Goal: Information Seeking & Learning: Learn about a topic

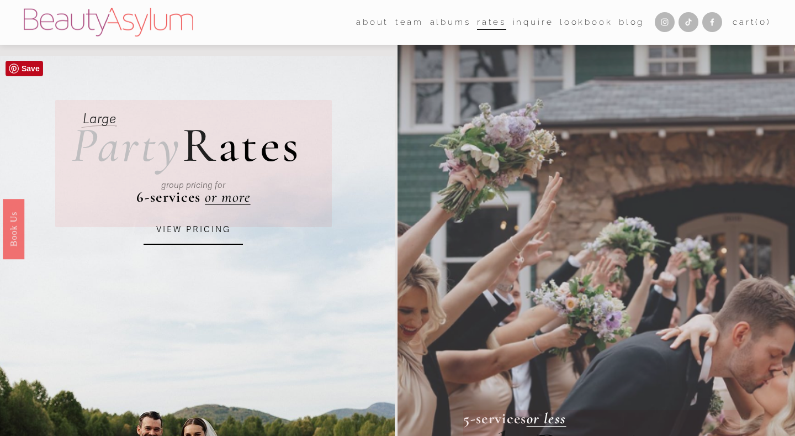
click at [206, 221] on link "VIEW PRICING" at bounding box center [193, 230] width 99 height 30
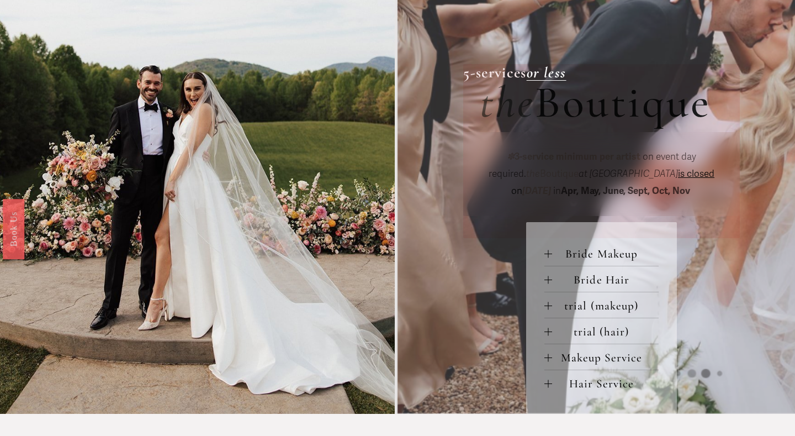
scroll to position [344, 0]
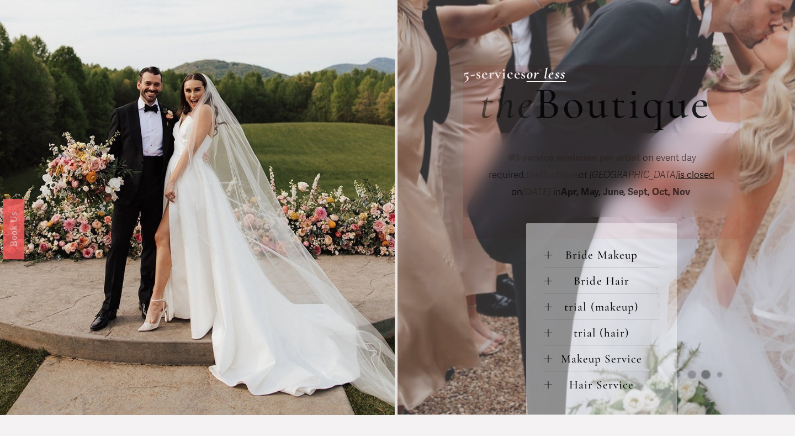
click at [548, 254] on div at bounding box center [548, 255] width 1 height 8
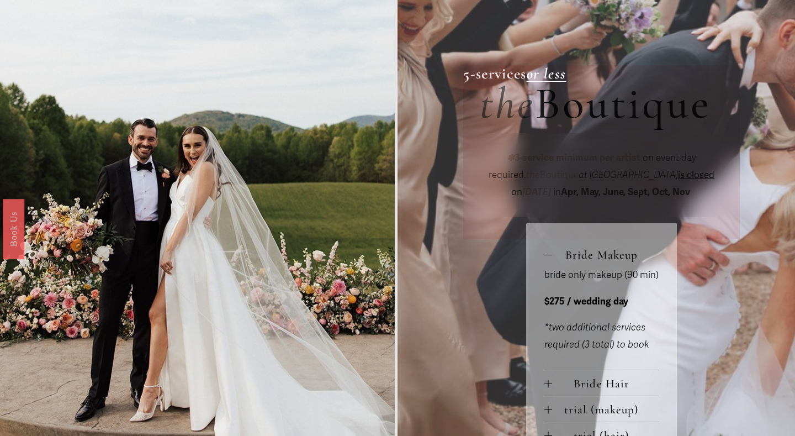
click at [548, 254] on div at bounding box center [548, 255] width 8 height 8
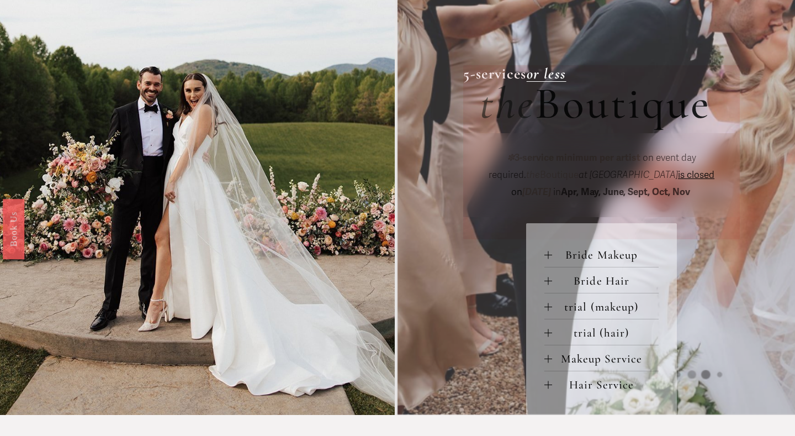
click at [547, 254] on div at bounding box center [548, 255] width 8 height 8
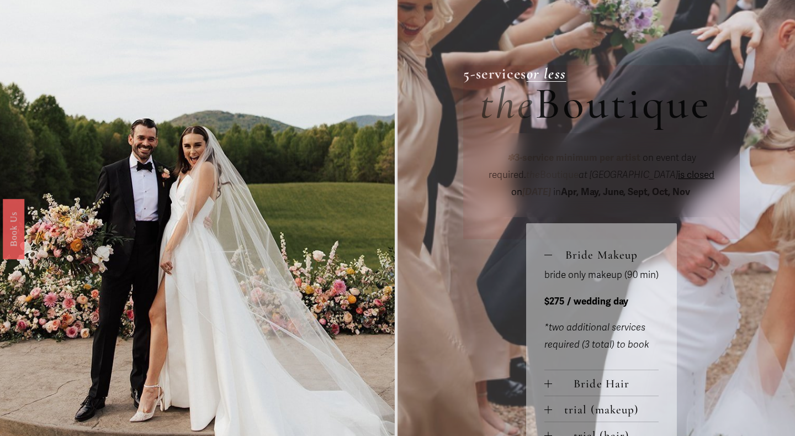
click at [547, 254] on div at bounding box center [548, 255] width 8 height 8
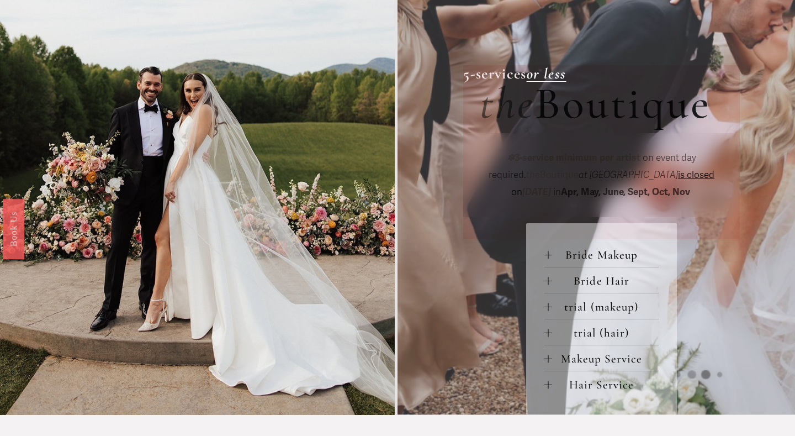
click at [548, 280] on div at bounding box center [548, 281] width 1 height 8
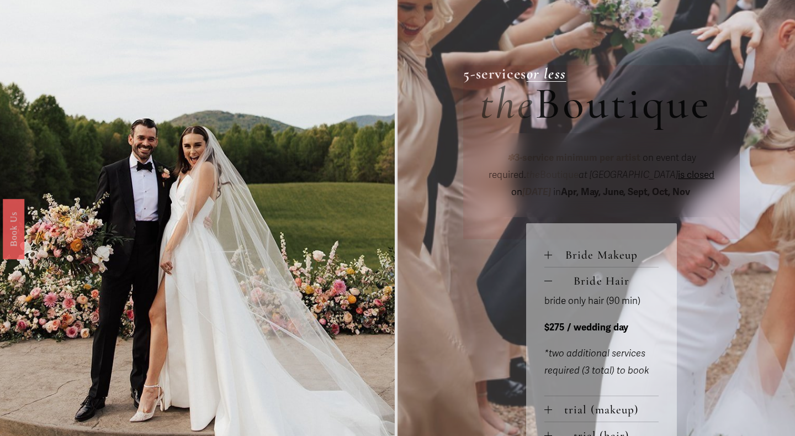
click at [548, 280] on div at bounding box center [548, 281] width 8 height 8
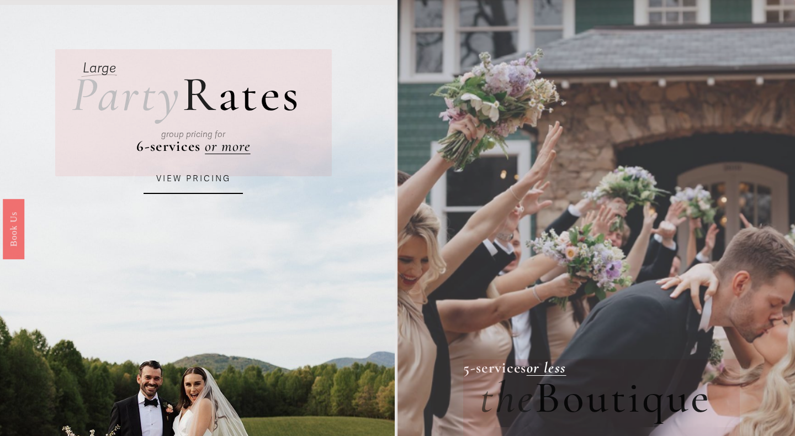
scroll to position [0, 0]
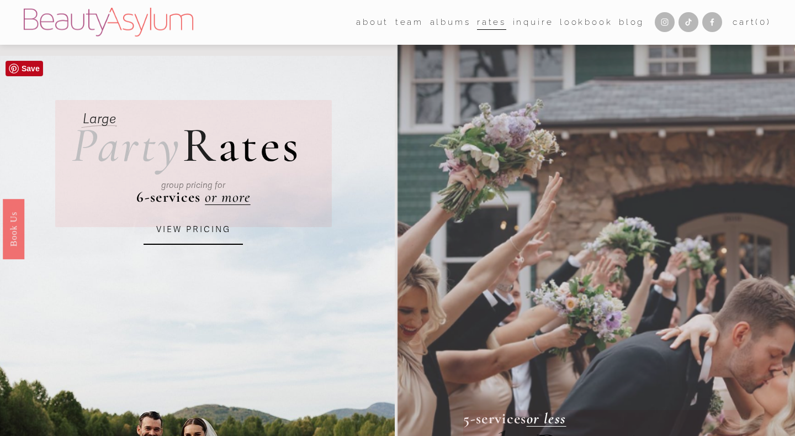
click at [200, 225] on link "VIEW PRICING" at bounding box center [193, 230] width 99 height 30
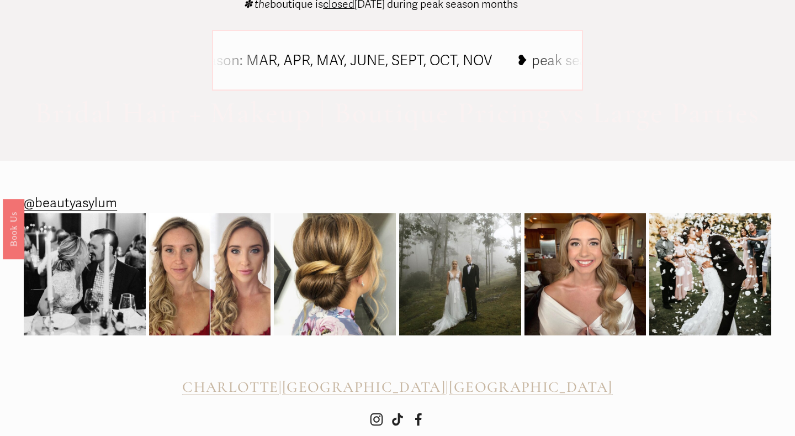
scroll to position [801, 0]
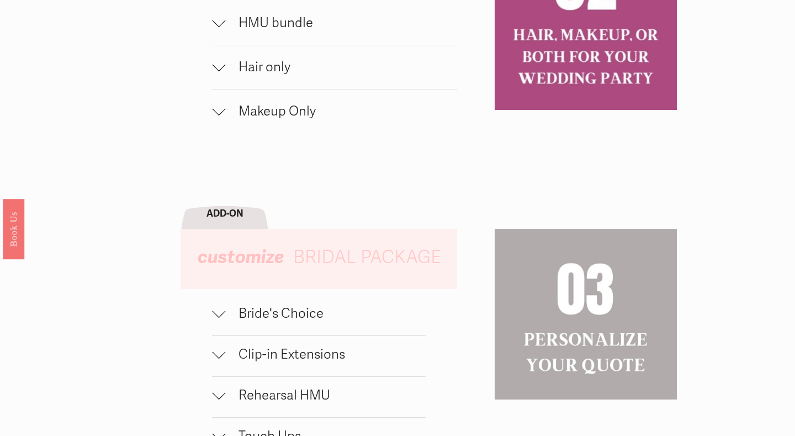
scroll to position [867, 0]
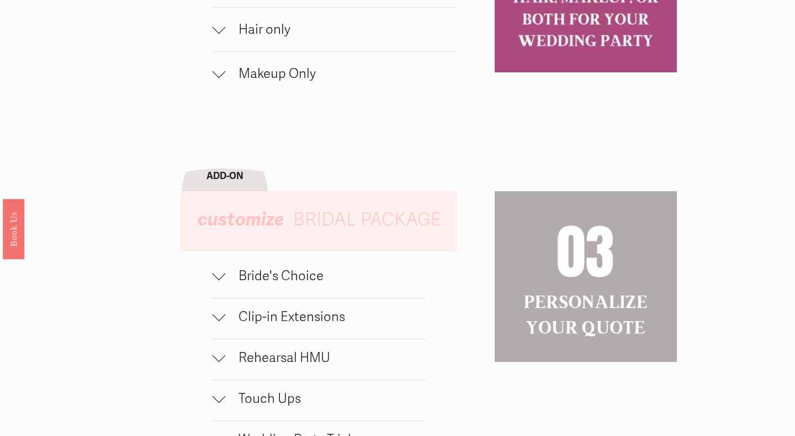
click at [225, 279] on span "Bride's Choice" at bounding box center [325, 276] width 200 height 16
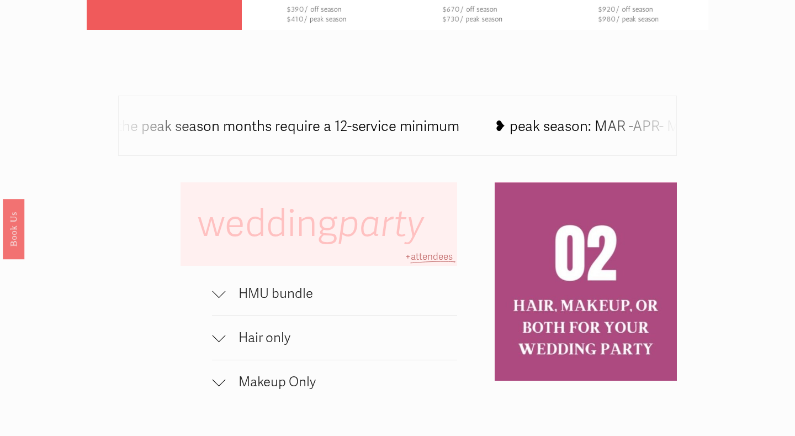
scroll to position [557, 0]
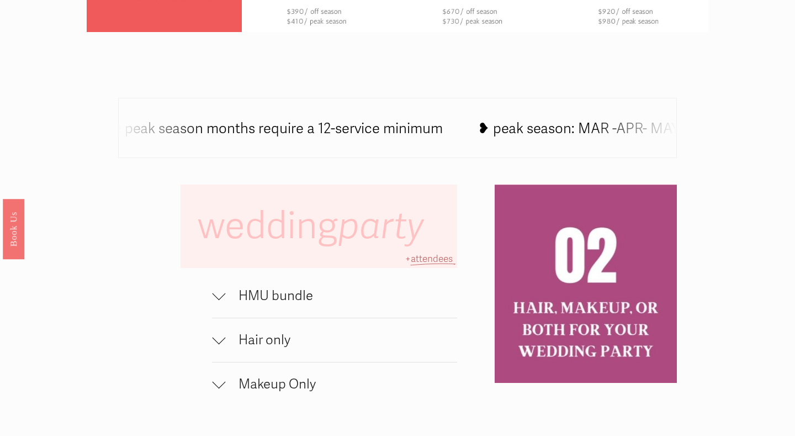
click at [220, 295] on div at bounding box center [218, 293] width 13 height 13
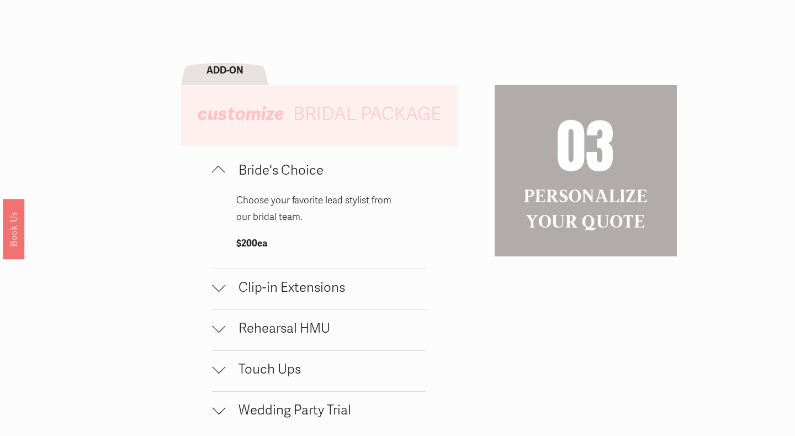
scroll to position [1036, 0]
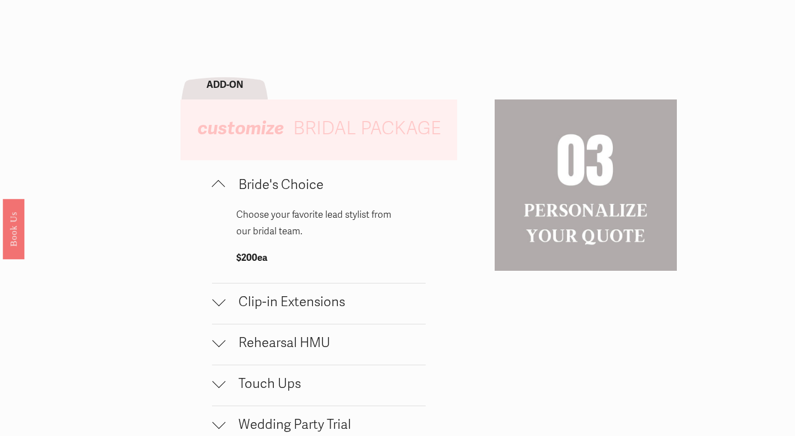
click at [219, 305] on div at bounding box center [218, 299] width 13 height 13
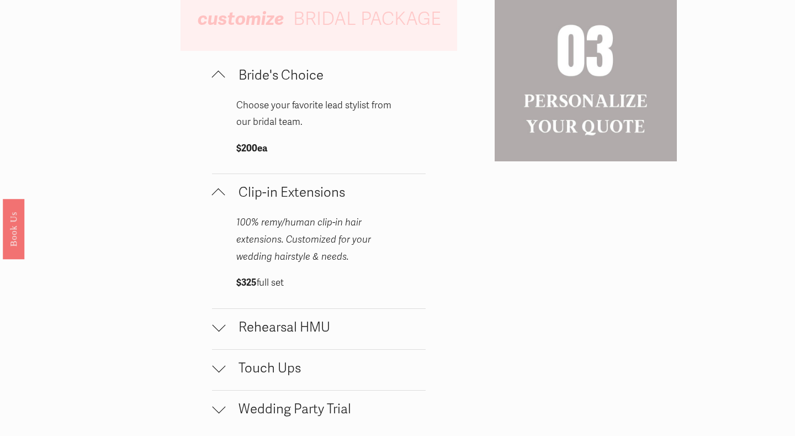
scroll to position [1149, 0]
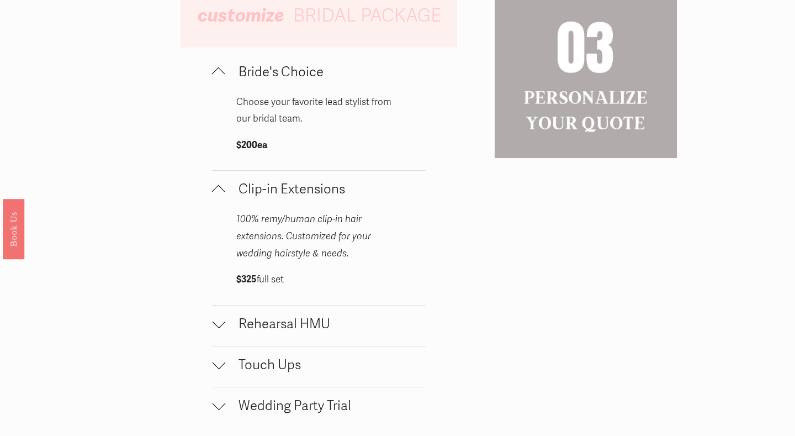
click at [221, 322] on div at bounding box center [218, 321] width 13 height 13
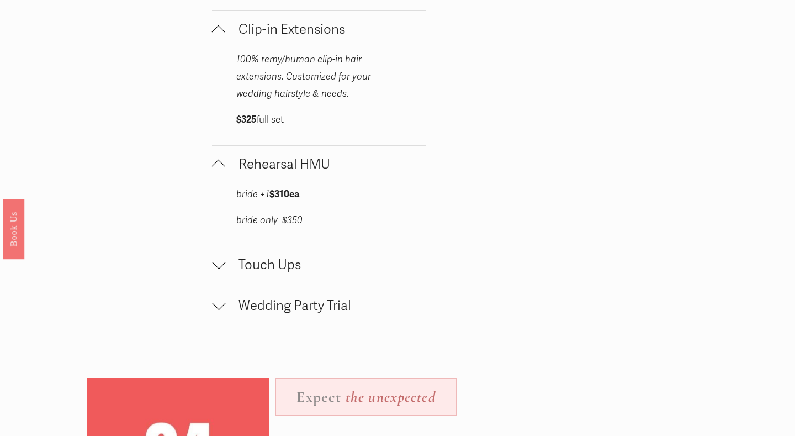
scroll to position [1308, 0]
click at [217, 309] on div at bounding box center [218, 303] width 13 height 13
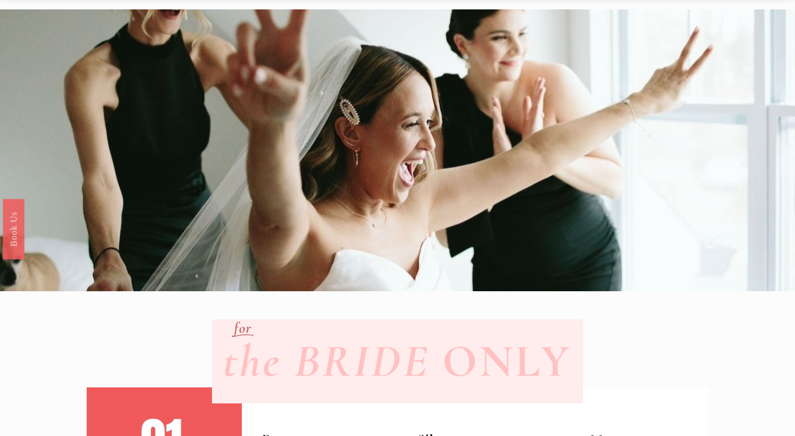
scroll to position [0, 0]
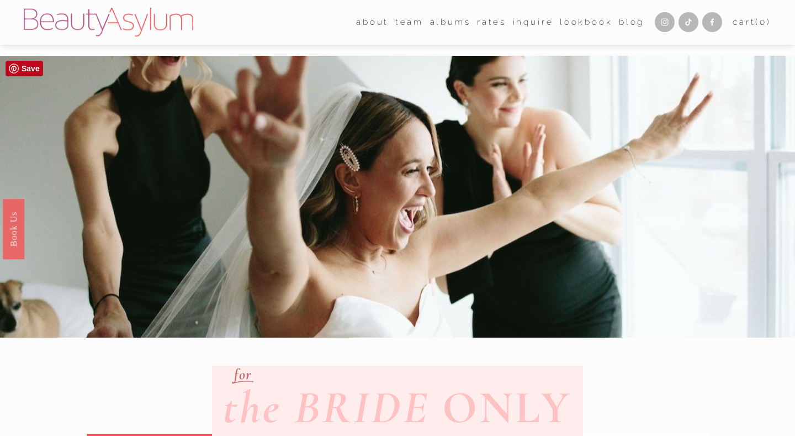
click at [0, 0] on link "Charlotte" at bounding box center [0, 0] width 0 height 0
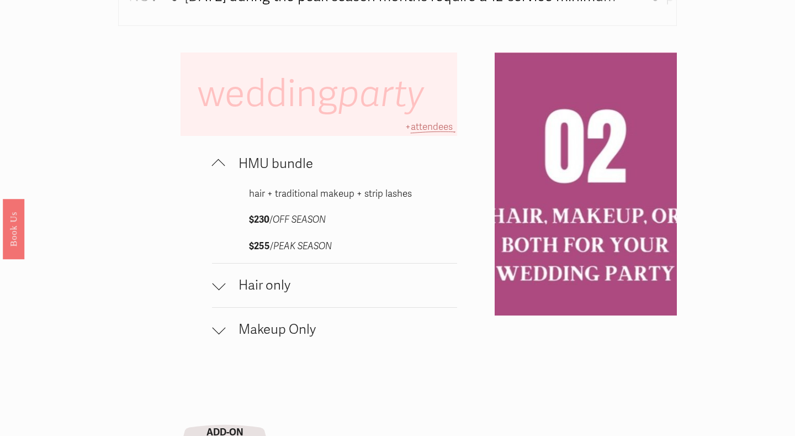
scroll to position [690, 0]
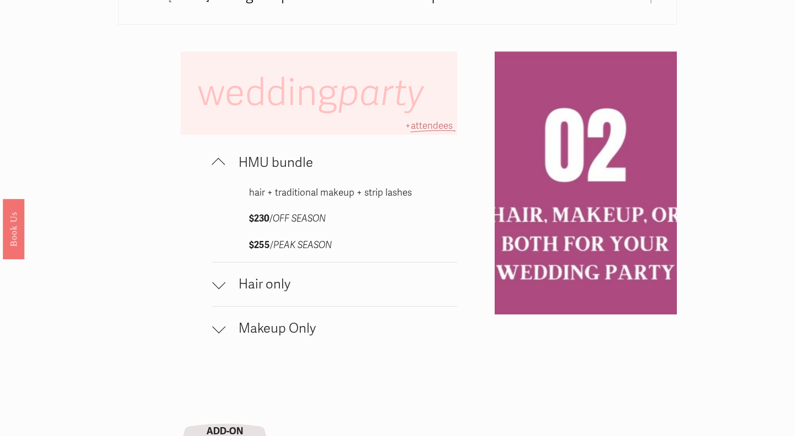
click at [290, 287] on span "Hair only" at bounding box center [341, 284] width 232 height 16
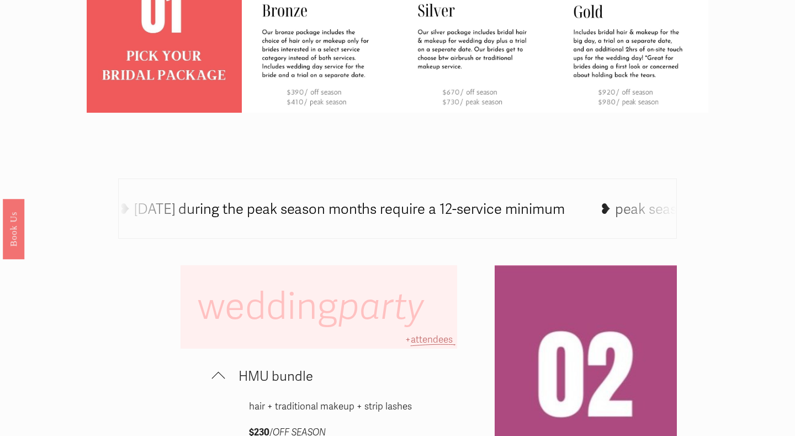
scroll to position [475, 0]
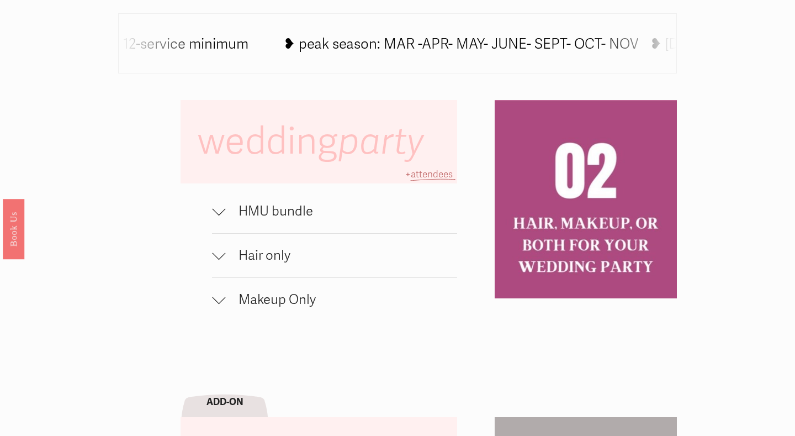
scroll to position [644, 0]
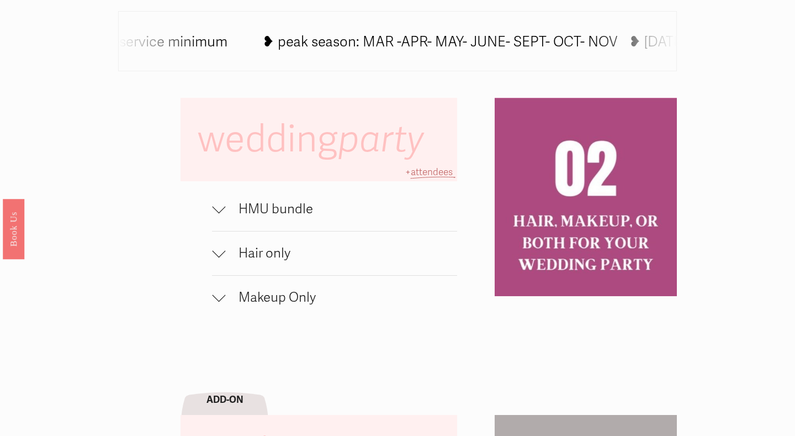
click at [216, 211] on div at bounding box center [218, 208] width 13 height 13
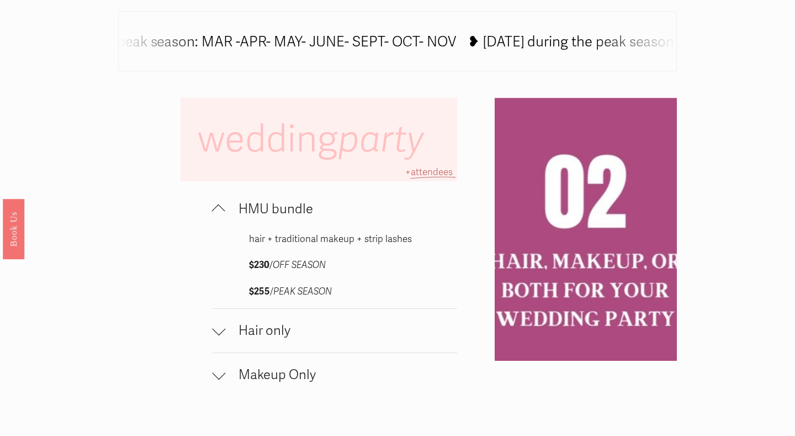
click at [219, 336] on div at bounding box center [218, 330] width 13 height 13
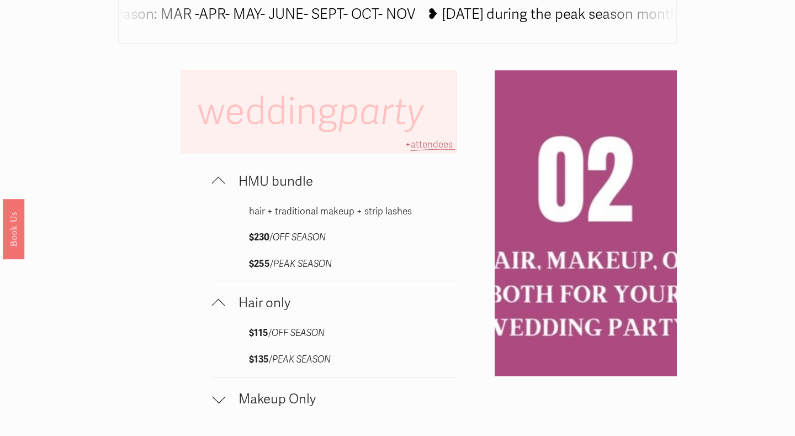
scroll to position [677, 0]
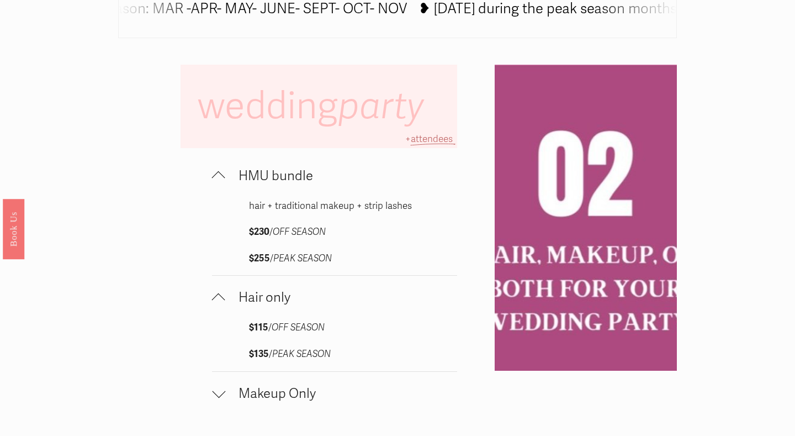
click at [225, 395] on span "Makeup Only" at bounding box center [341, 393] width 232 height 16
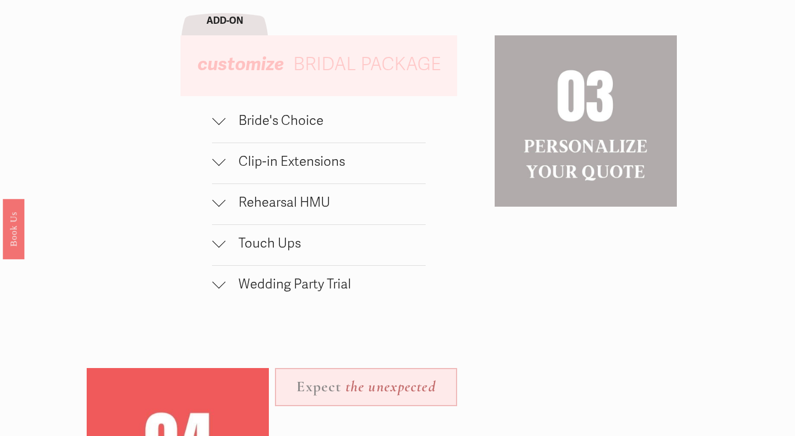
scroll to position [1233, 0]
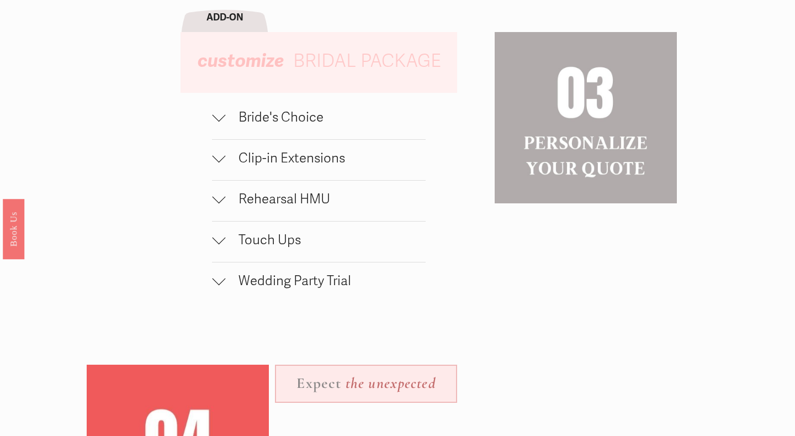
click at [221, 117] on div at bounding box center [218, 114] width 13 height 13
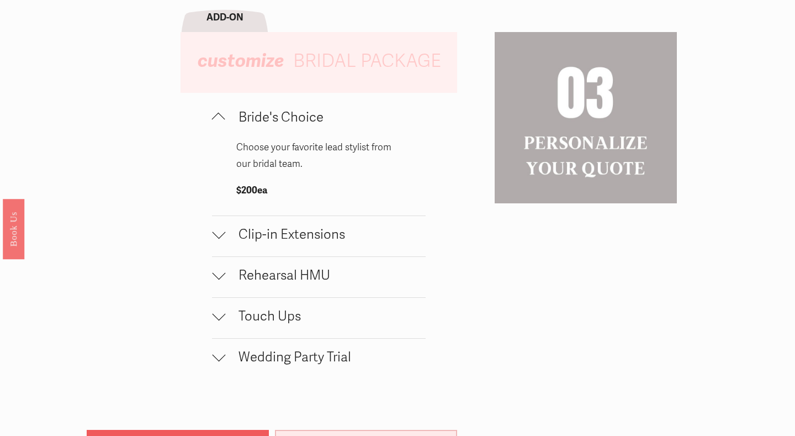
click at [219, 237] on div at bounding box center [218, 232] width 13 height 13
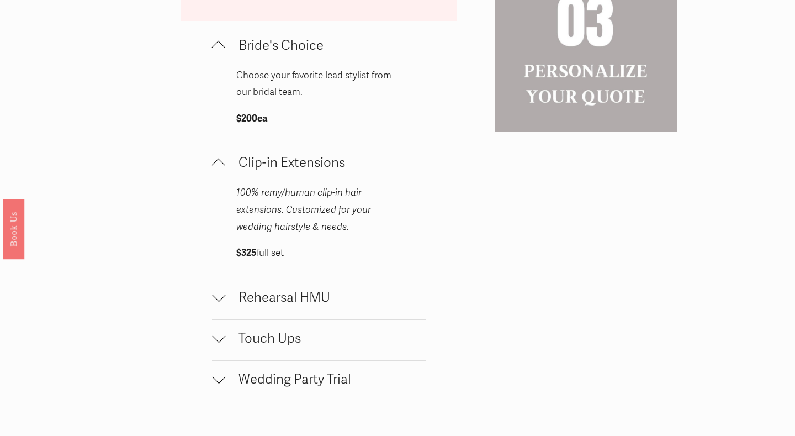
scroll to position [1320, 0]
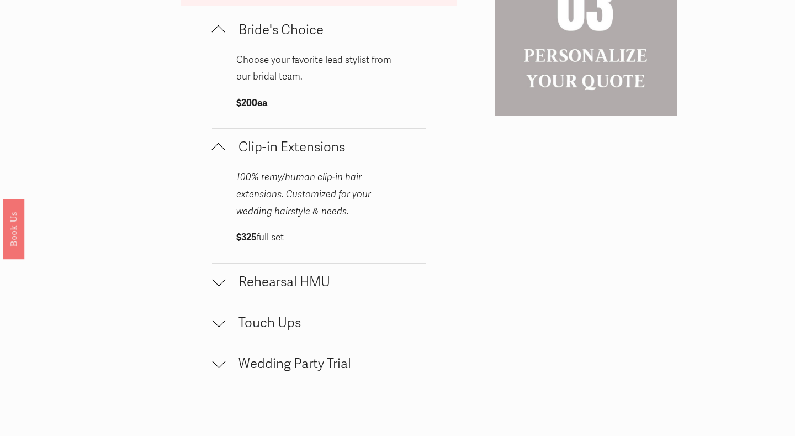
click at [221, 283] on div at bounding box center [218, 279] width 13 height 13
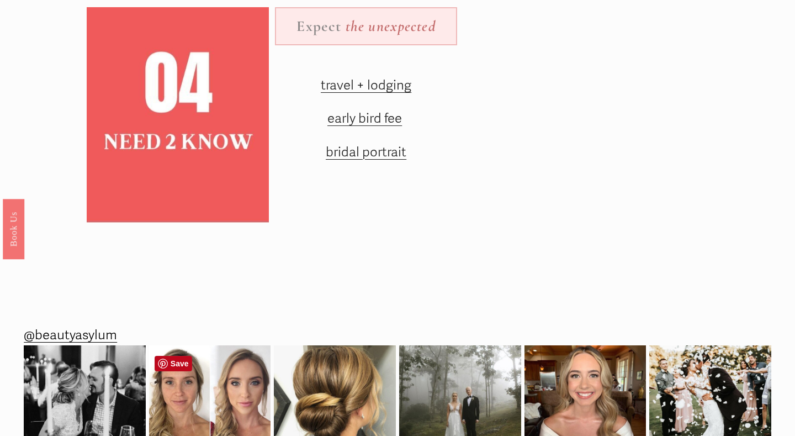
scroll to position [1807, 0]
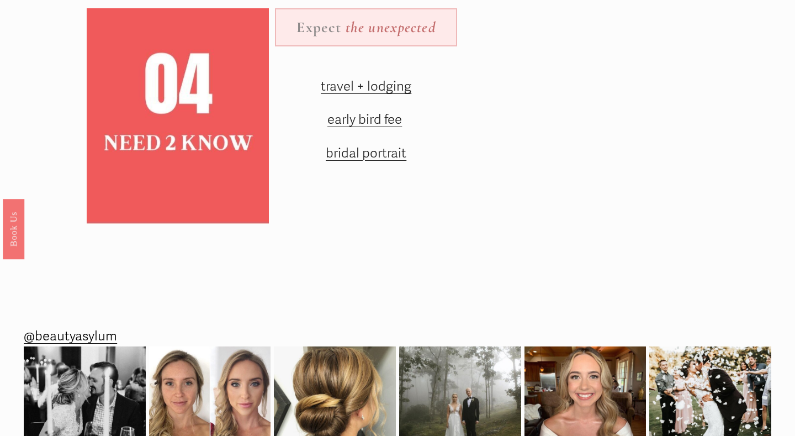
click at [357, 93] on span "travel + lodging" at bounding box center [366, 86] width 91 height 16
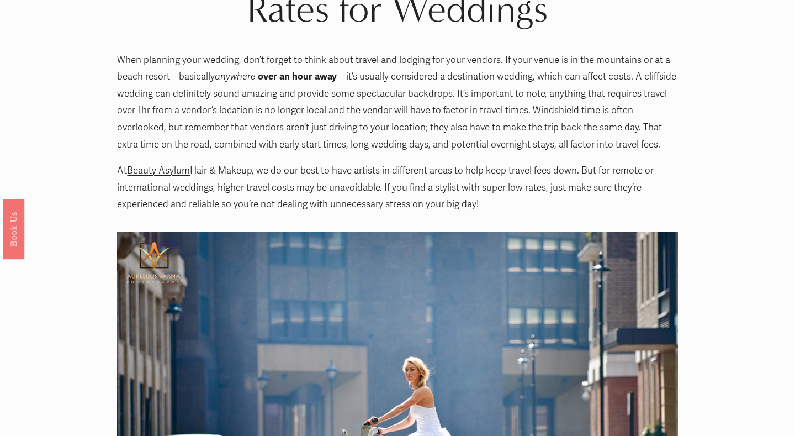
scroll to position [165, 0]
